Goal: Task Accomplishment & Management: Complete application form

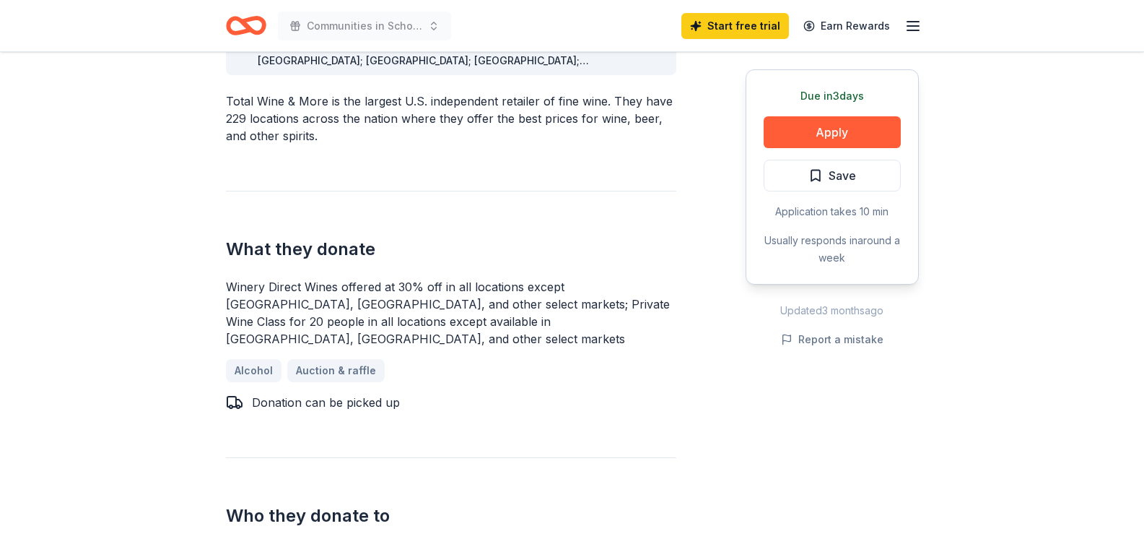
scroll to position [497, 0]
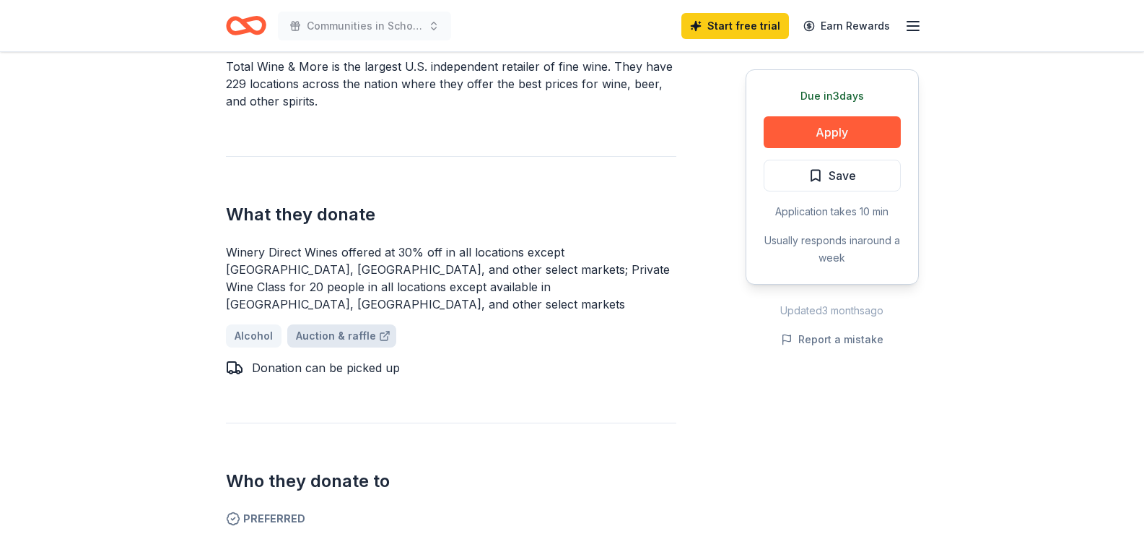
click at [303, 324] on link "Auction & raffle" at bounding box center [341, 335] width 109 height 23
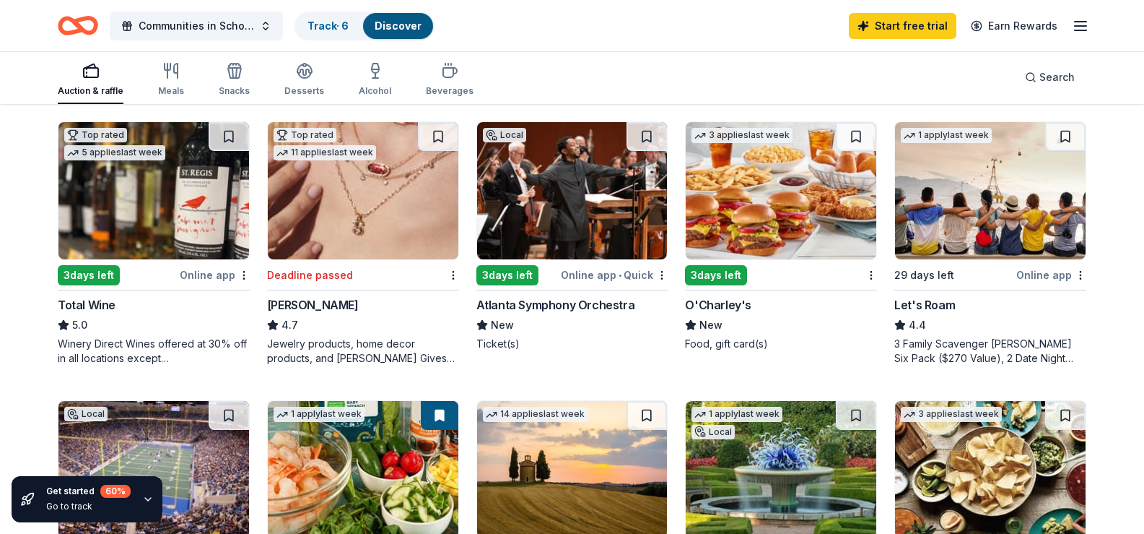
scroll to position [728, 0]
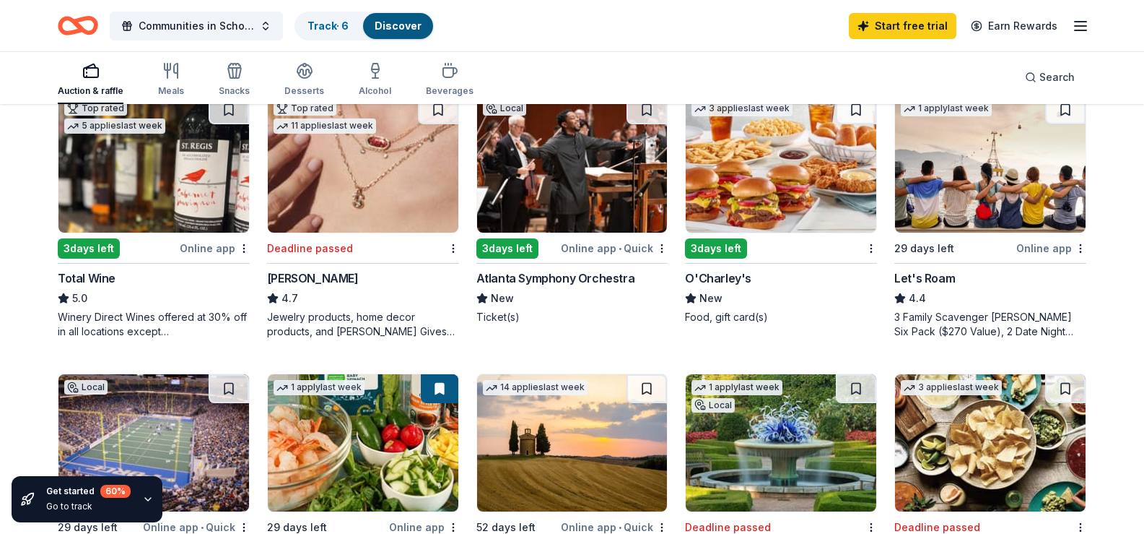
click at [105, 232] on img at bounding box center [153, 163] width 191 height 137
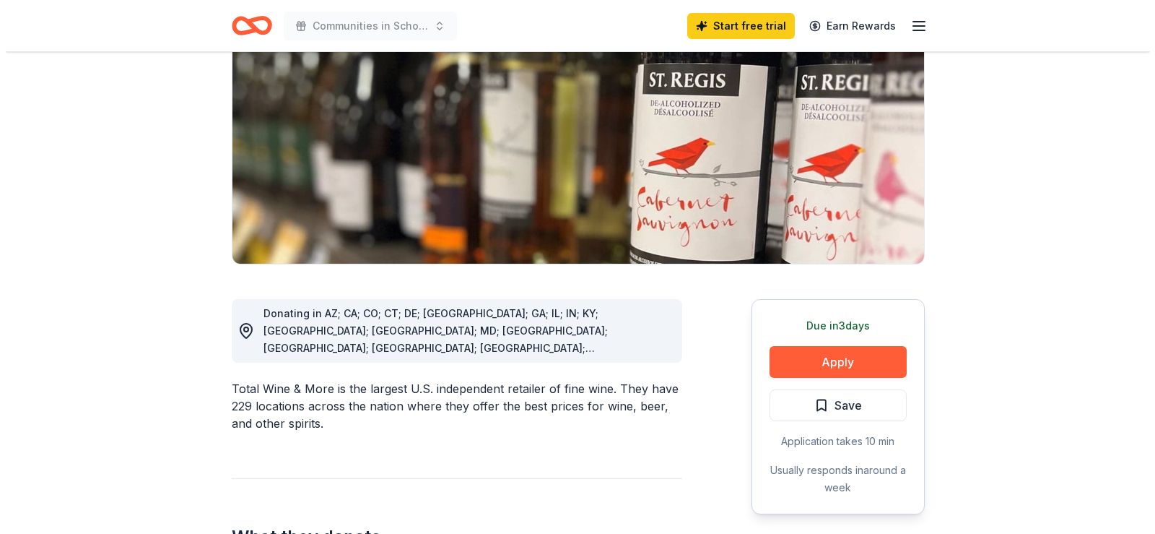
scroll to position [196, 0]
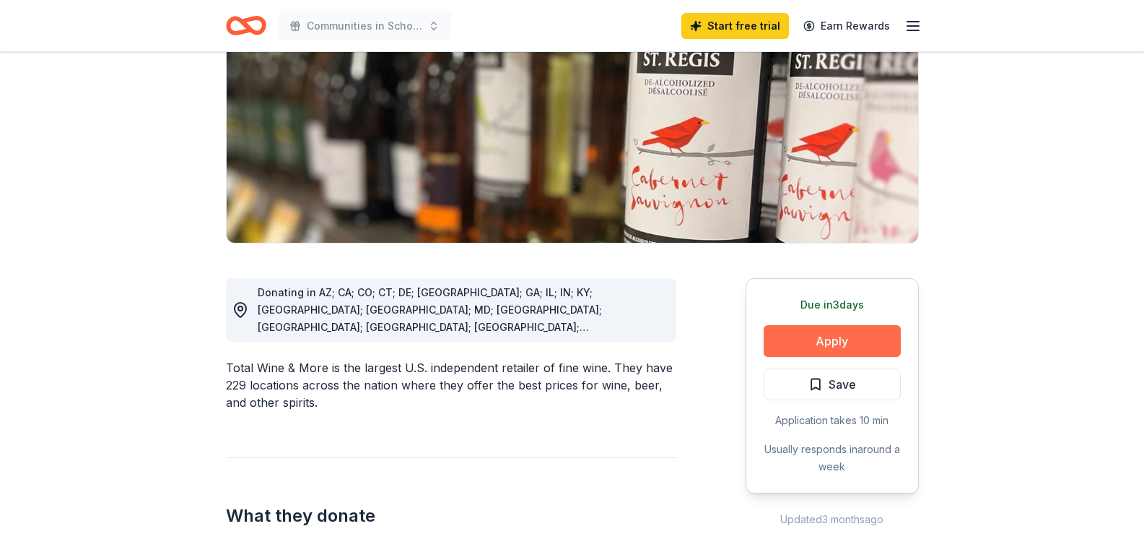
click at [848, 334] on button "Apply" at bounding box center [832, 341] width 137 height 32
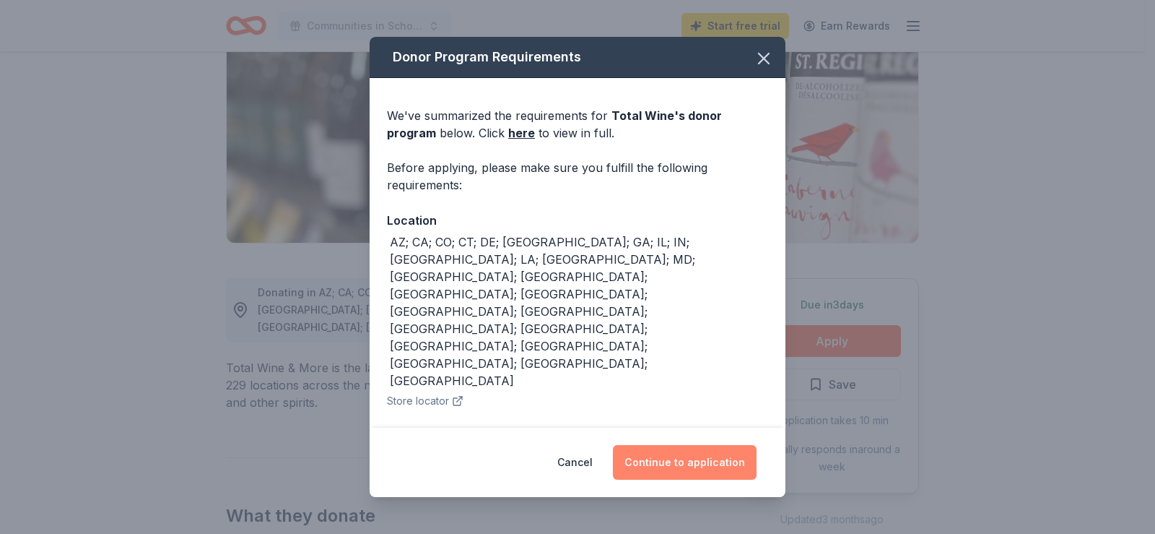
click at [712, 459] on button "Continue to application" at bounding box center [685, 462] width 144 height 35
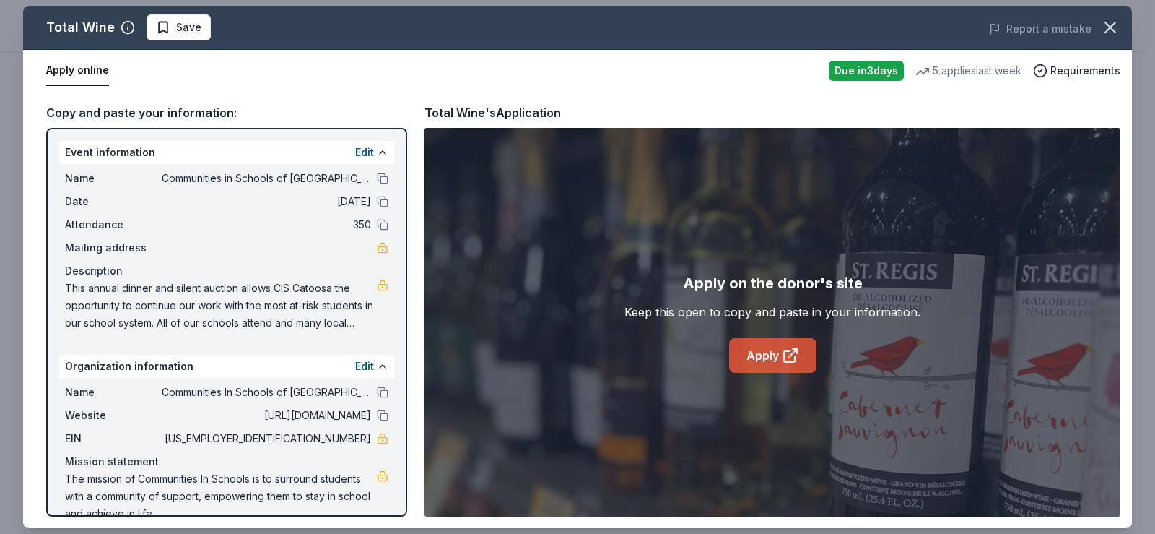
click at [751, 360] on link "Apply" at bounding box center [772, 355] width 87 height 35
